Goal: Information Seeking & Learning: Learn about a topic

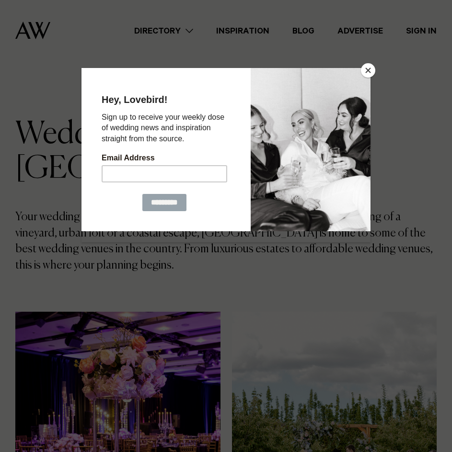
click at [370, 71] on button "Close" at bounding box center [368, 70] width 14 height 14
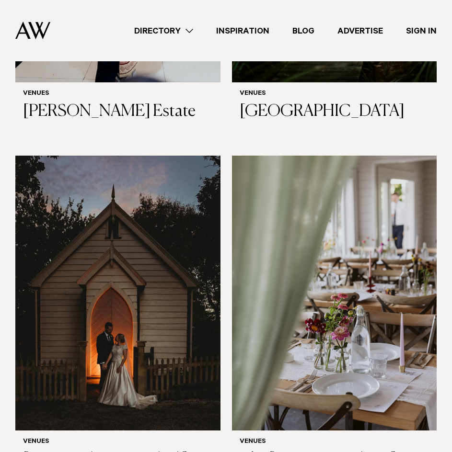
scroll to position [4836, 0]
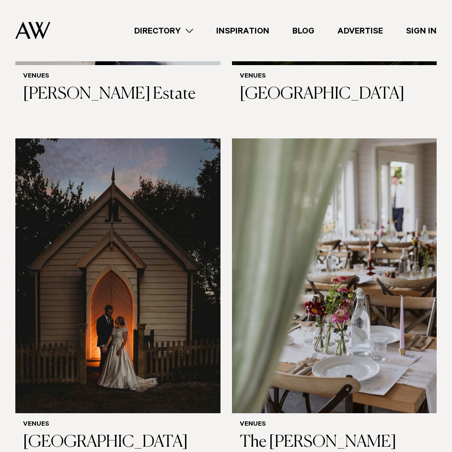
drag, startPoint x: 313, startPoint y: 357, endPoint x: 267, endPoint y: 368, distance: 47.7
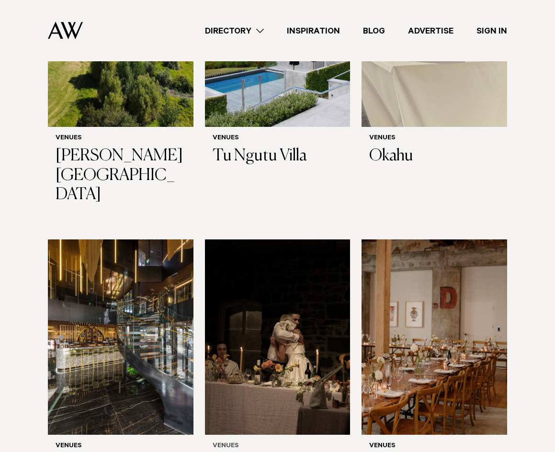
scroll to position [4080, 0]
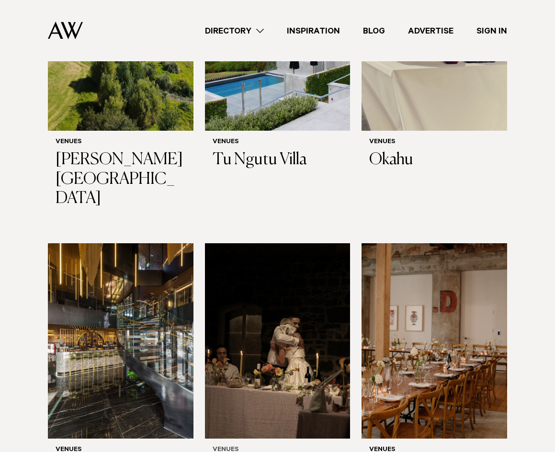
click at [302, 243] on img at bounding box center [278, 340] width 146 height 195
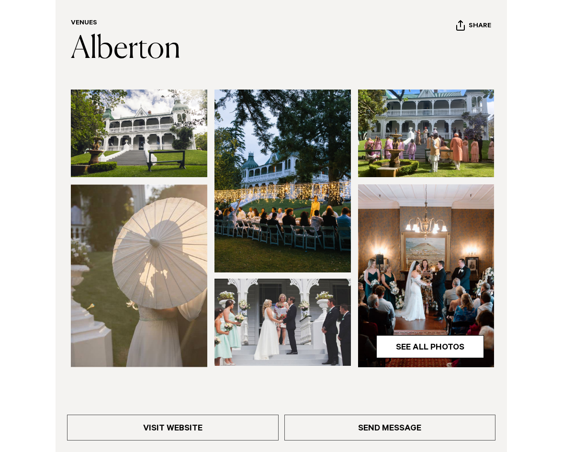
scroll to position [96, 0]
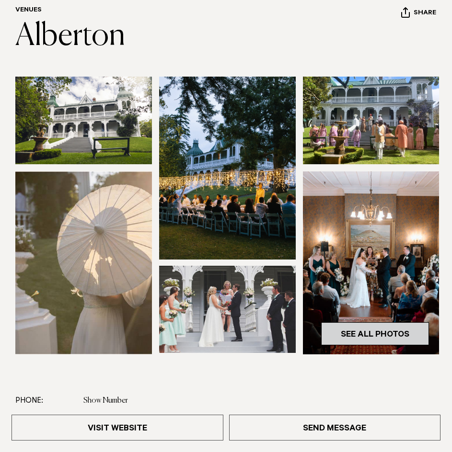
click at [348, 326] on link "See All Photos" at bounding box center [375, 333] width 108 height 23
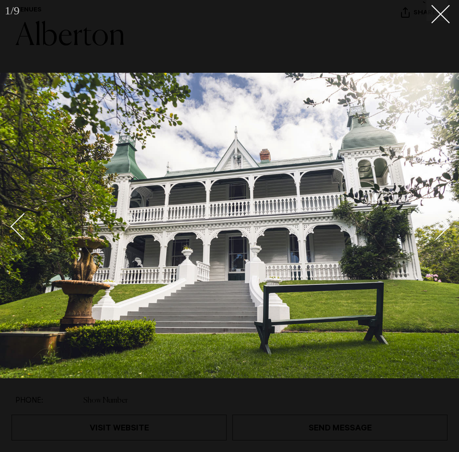
click at [441, 229] on div "Next slide" at bounding box center [435, 226] width 27 height 27
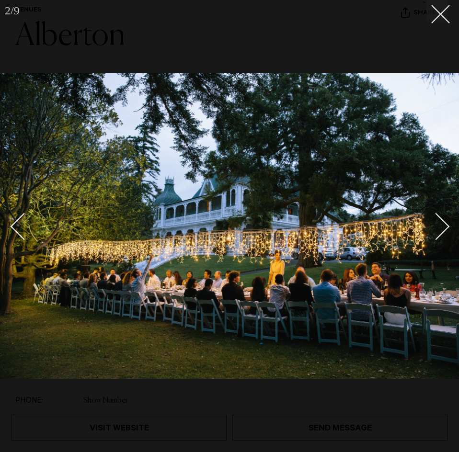
click at [441, 229] on div "Next slide" at bounding box center [435, 226] width 27 height 27
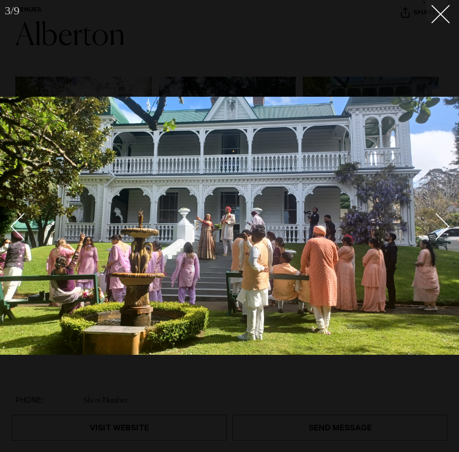
click at [441, 229] on div "Next slide" at bounding box center [435, 226] width 27 height 27
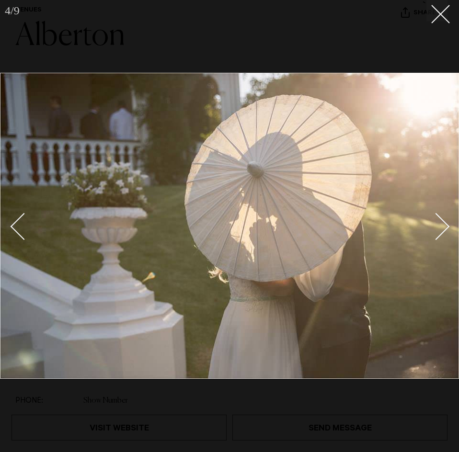
click at [441, 229] on div "Next slide" at bounding box center [435, 226] width 27 height 27
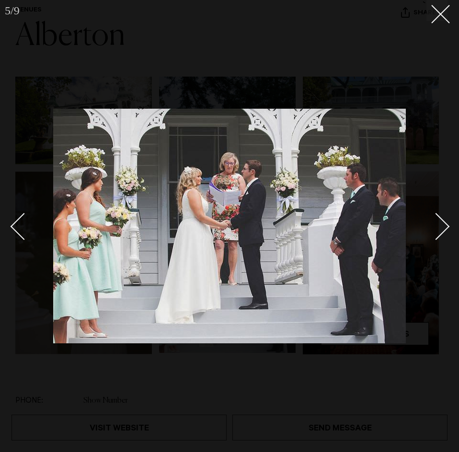
click at [441, 229] on div "Next slide" at bounding box center [435, 226] width 27 height 27
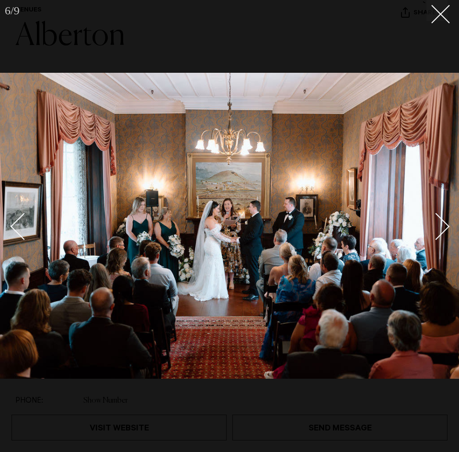
click at [441, 229] on div "Next slide" at bounding box center [435, 226] width 27 height 27
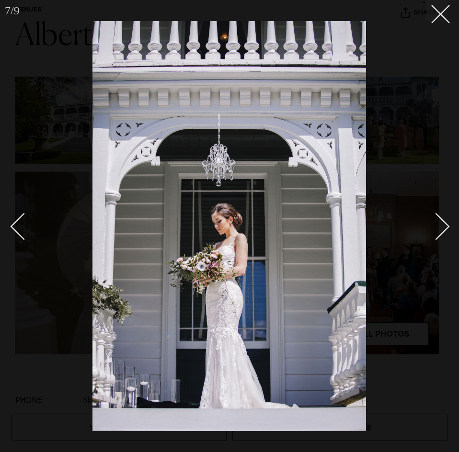
click at [441, 229] on div "Next slide" at bounding box center [435, 226] width 27 height 27
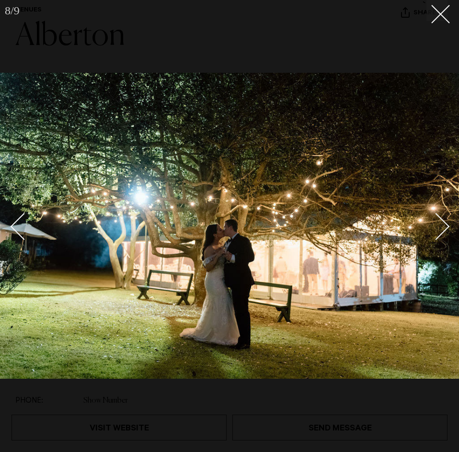
click at [441, 229] on div "Next slide" at bounding box center [435, 226] width 27 height 27
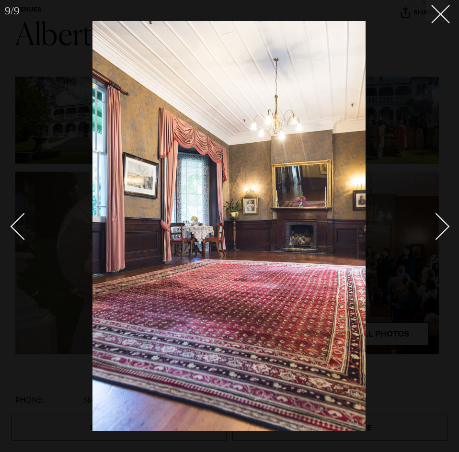
click at [441, 229] on div "Next slide" at bounding box center [435, 226] width 27 height 27
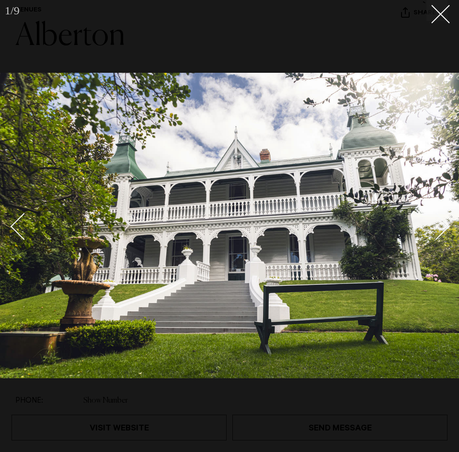
click at [441, 229] on div "Next slide" at bounding box center [435, 226] width 27 height 27
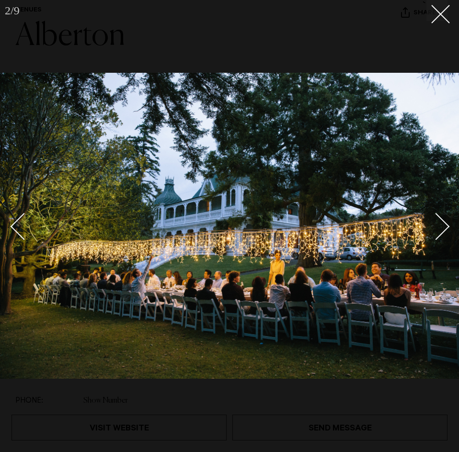
click at [442, 221] on div "Next slide" at bounding box center [435, 226] width 27 height 27
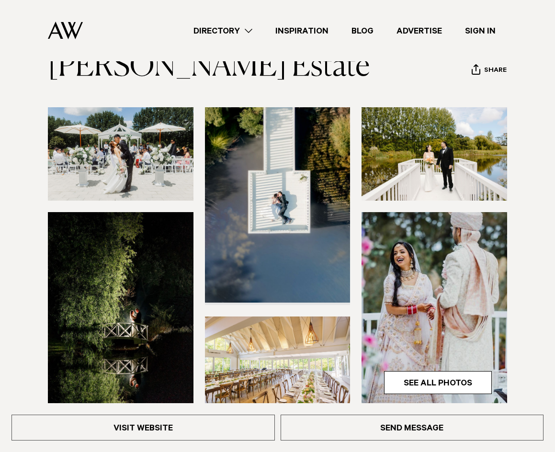
scroll to position [48, 0]
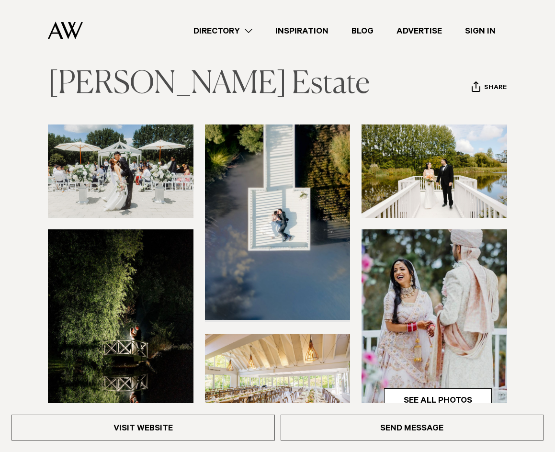
click at [133, 92] on link "[PERSON_NAME] Estate" at bounding box center [209, 84] width 322 height 31
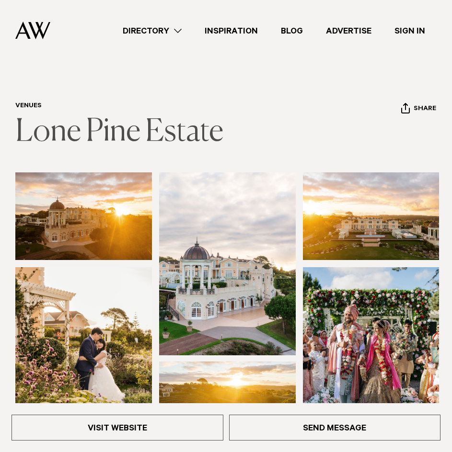
click at [185, 132] on link "Lone Pine Estate" at bounding box center [119, 132] width 208 height 31
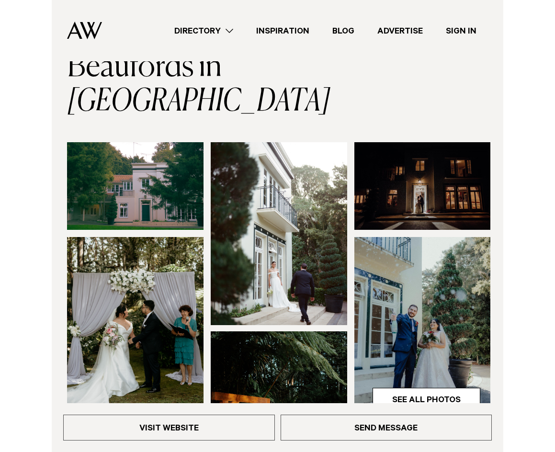
scroll to position [48, 0]
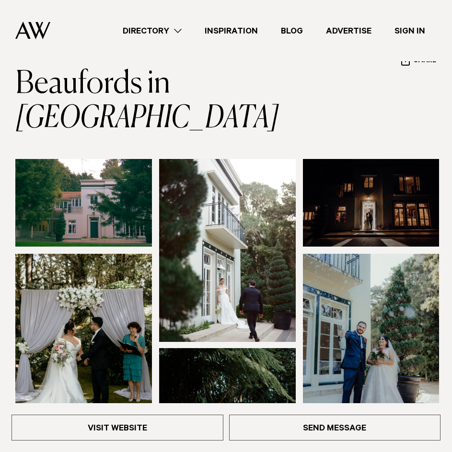
click at [92, 165] on img at bounding box center [83, 202] width 136 height 87
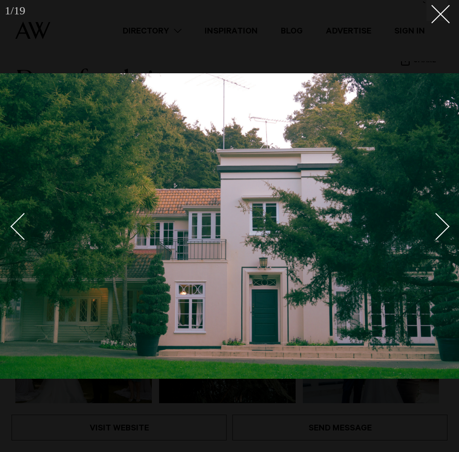
click at [441, 217] on link at bounding box center [431, 226] width 34 height 48
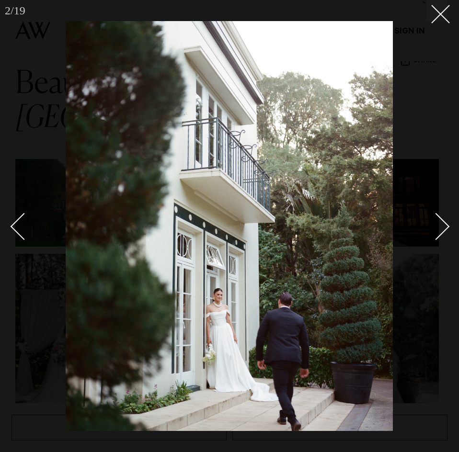
click at [441, 217] on link at bounding box center [431, 226] width 34 height 48
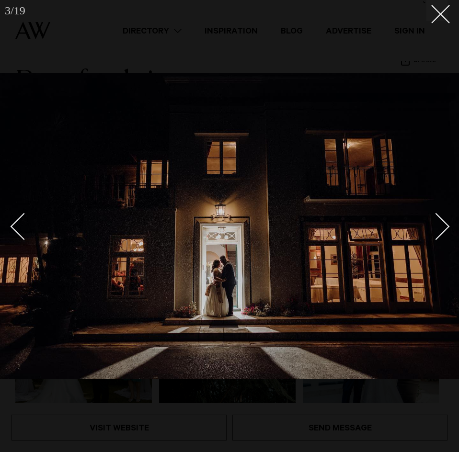
click at [441, 217] on link at bounding box center [431, 226] width 34 height 48
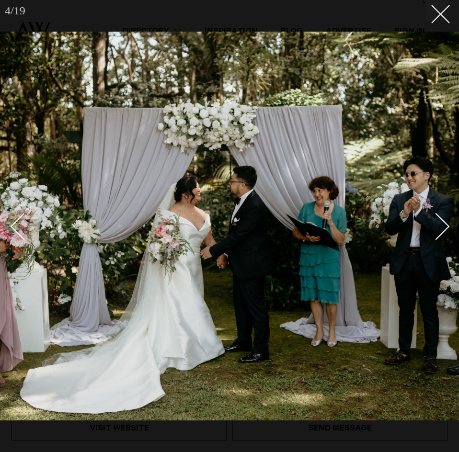
click at [441, 217] on link at bounding box center [431, 226] width 34 height 48
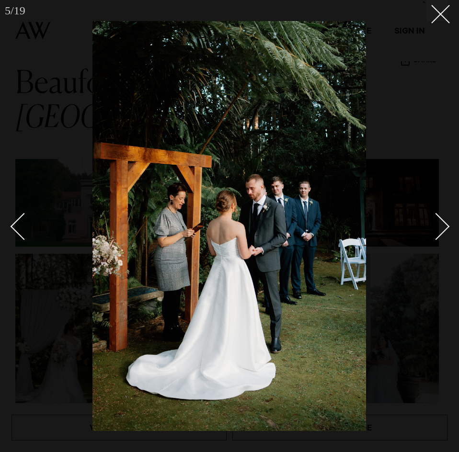
click at [441, 217] on link at bounding box center [431, 226] width 34 height 48
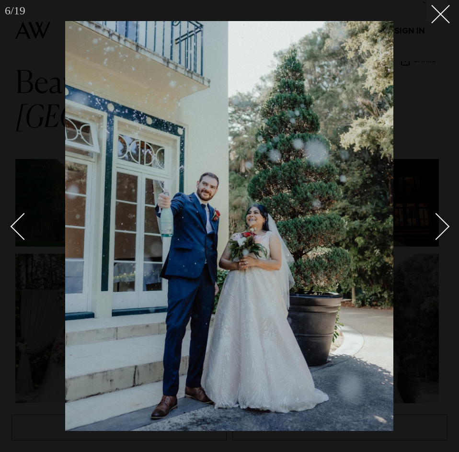
click at [441, 217] on link at bounding box center [431, 226] width 34 height 48
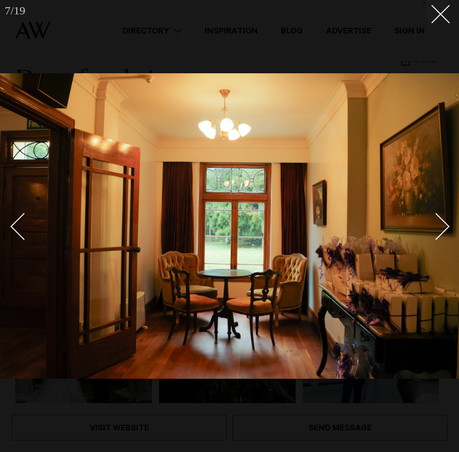
click at [441, 217] on link at bounding box center [431, 226] width 34 height 48
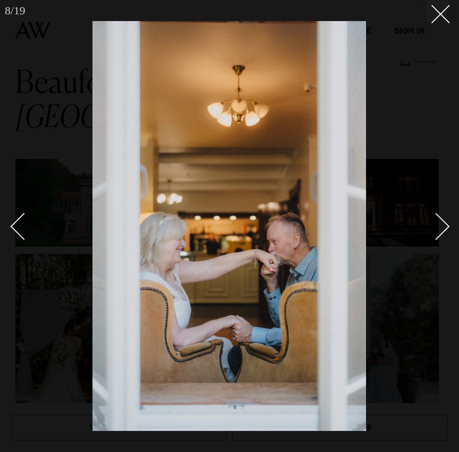
click at [441, 217] on link at bounding box center [431, 226] width 34 height 48
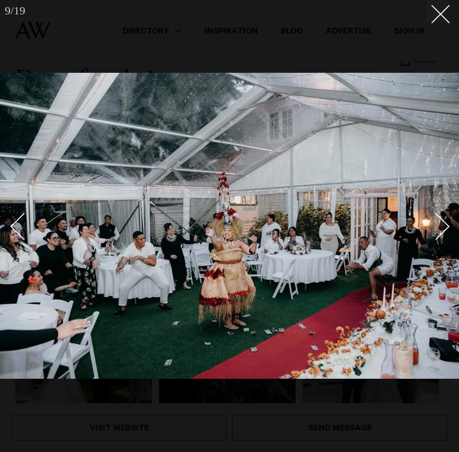
click at [441, 217] on link at bounding box center [431, 226] width 34 height 48
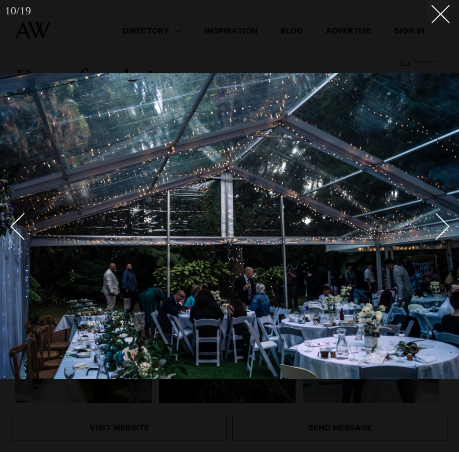
click at [441, 217] on link at bounding box center [431, 226] width 34 height 48
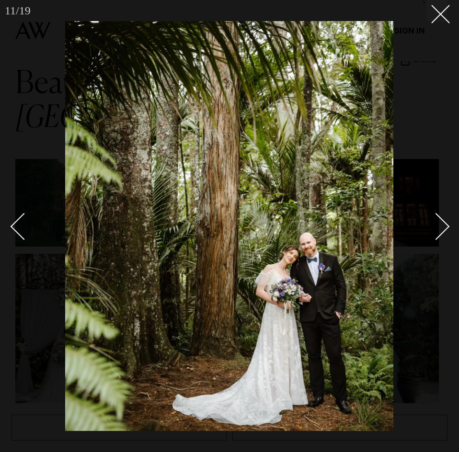
click at [441, 217] on link at bounding box center [431, 226] width 34 height 48
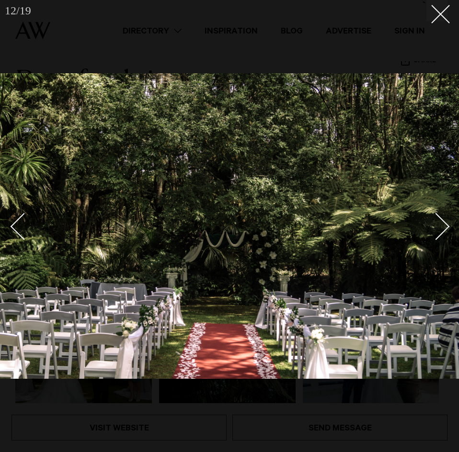
click at [441, 217] on link at bounding box center [431, 226] width 34 height 48
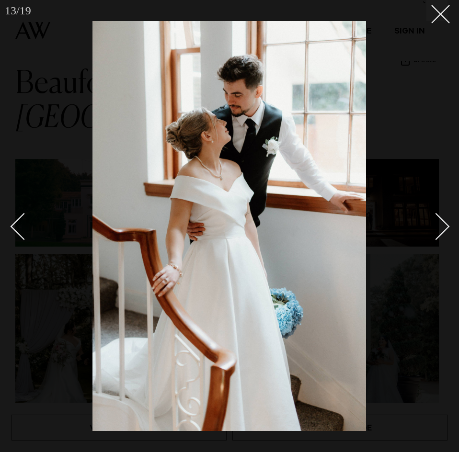
click at [441, 217] on link at bounding box center [431, 226] width 34 height 48
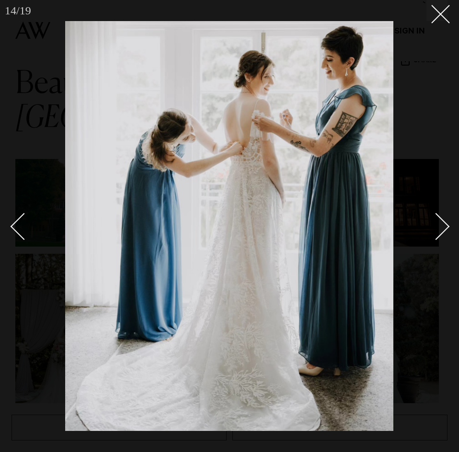
click at [441, 217] on link at bounding box center [431, 226] width 34 height 48
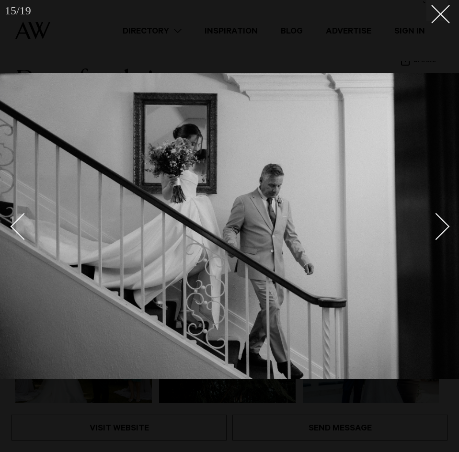
click at [441, 217] on link at bounding box center [431, 226] width 34 height 48
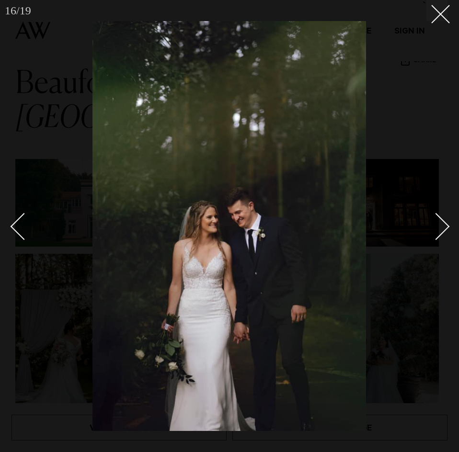
click at [441, 217] on link at bounding box center [431, 226] width 34 height 48
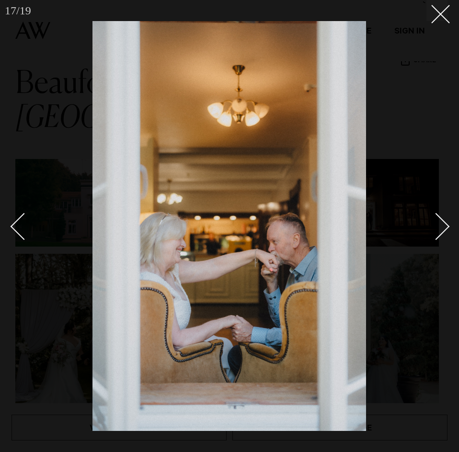
click at [441, 217] on link at bounding box center [431, 226] width 34 height 48
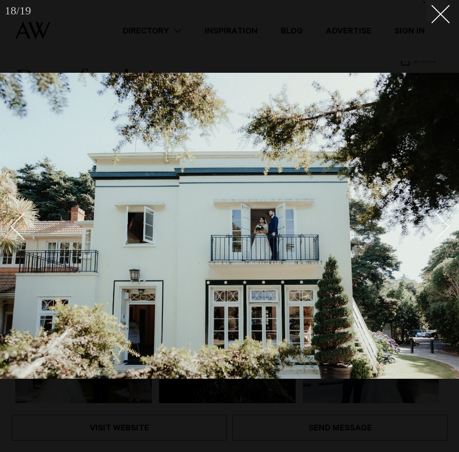
click at [441, 217] on link at bounding box center [431, 226] width 34 height 48
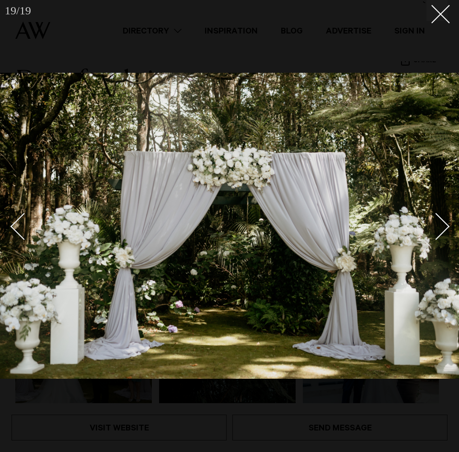
click at [441, 217] on link at bounding box center [431, 226] width 34 height 48
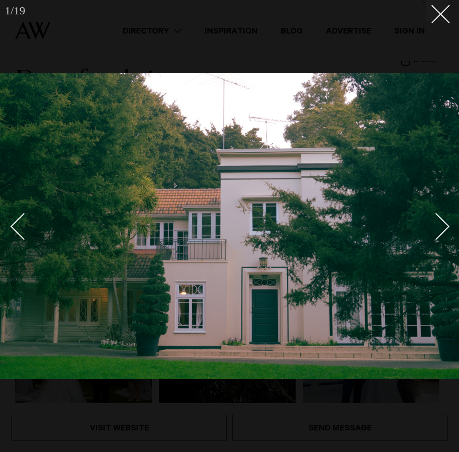
click at [441, 217] on link at bounding box center [431, 226] width 34 height 48
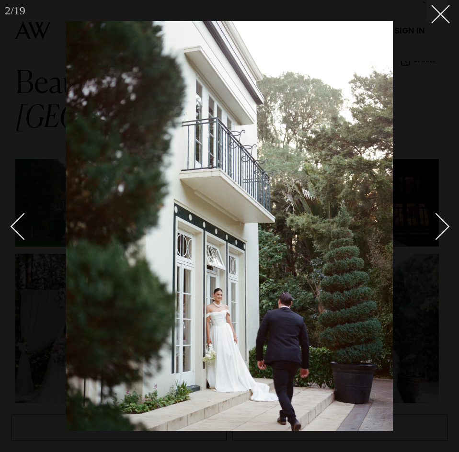
click at [441, 217] on link at bounding box center [431, 226] width 34 height 48
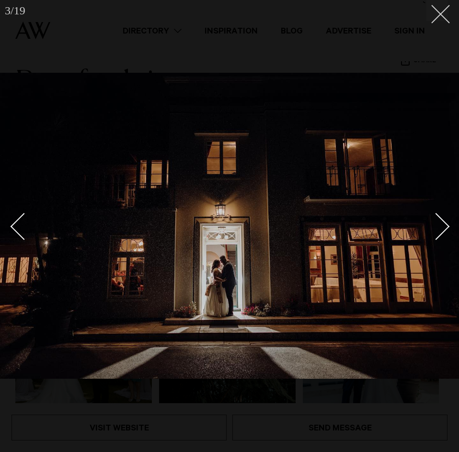
click at [428, 19] on button at bounding box center [436, 10] width 21 height 21
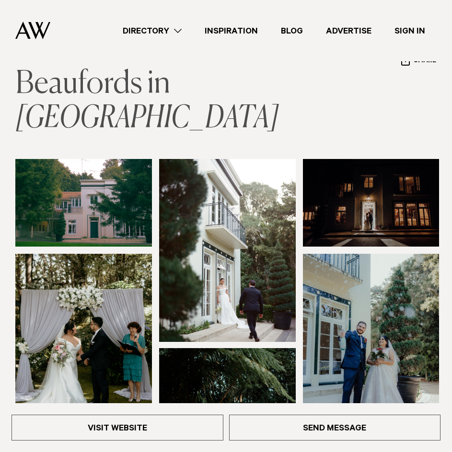
click at [106, 90] on link "Beaufords in [GEOGRAPHIC_DATA]" at bounding box center [146, 101] width 263 height 65
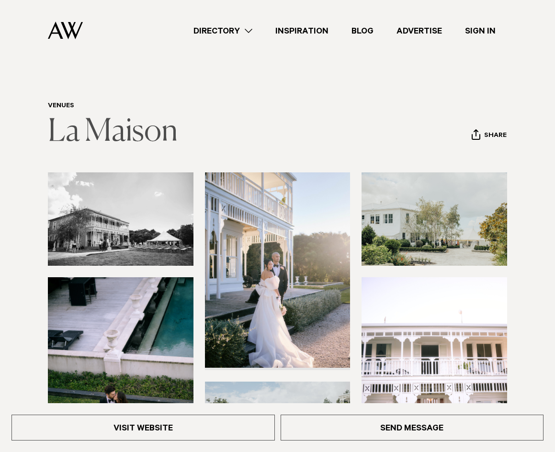
click at [136, 135] on link "La Maison" at bounding box center [113, 132] width 130 height 31
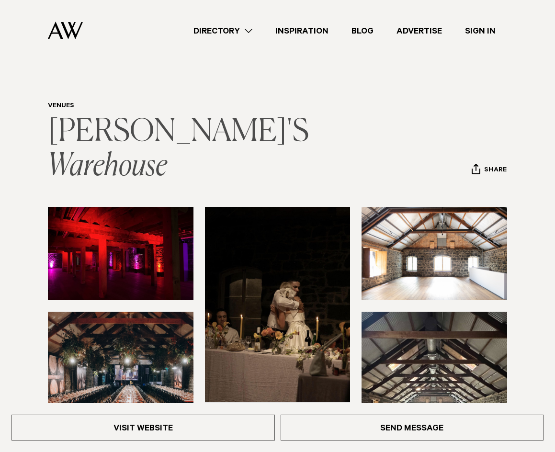
click at [138, 137] on link "[PERSON_NAME]'S Warehouse" at bounding box center [181, 149] width 266 height 65
